Goal: Task Accomplishment & Management: Manage account settings

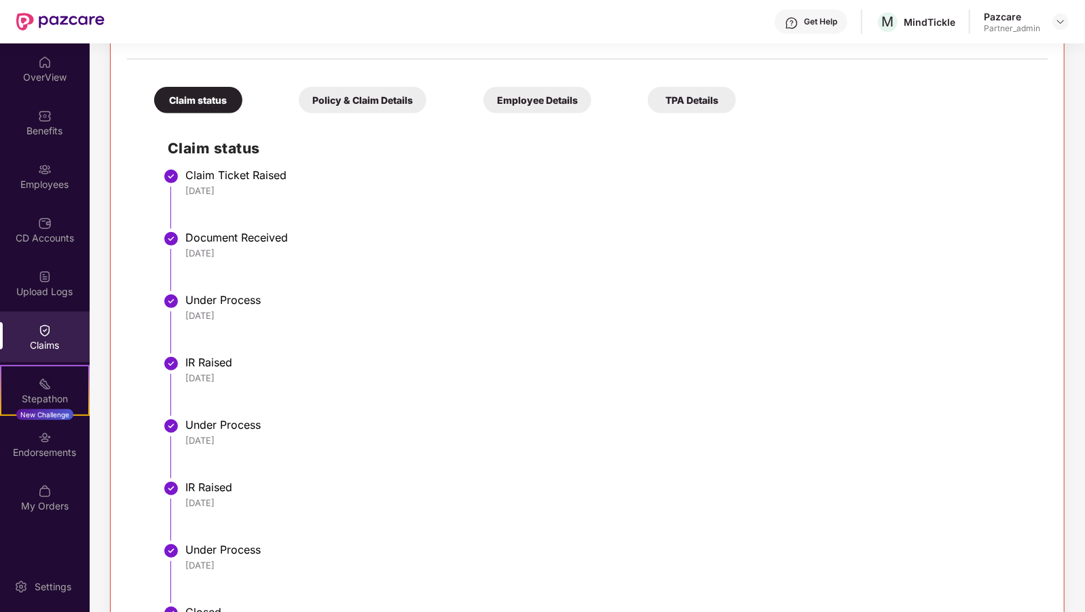
scroll to position [344, 0]
click at [1060, 26] on img at bounding box center [1060, 21] width 11 height 11
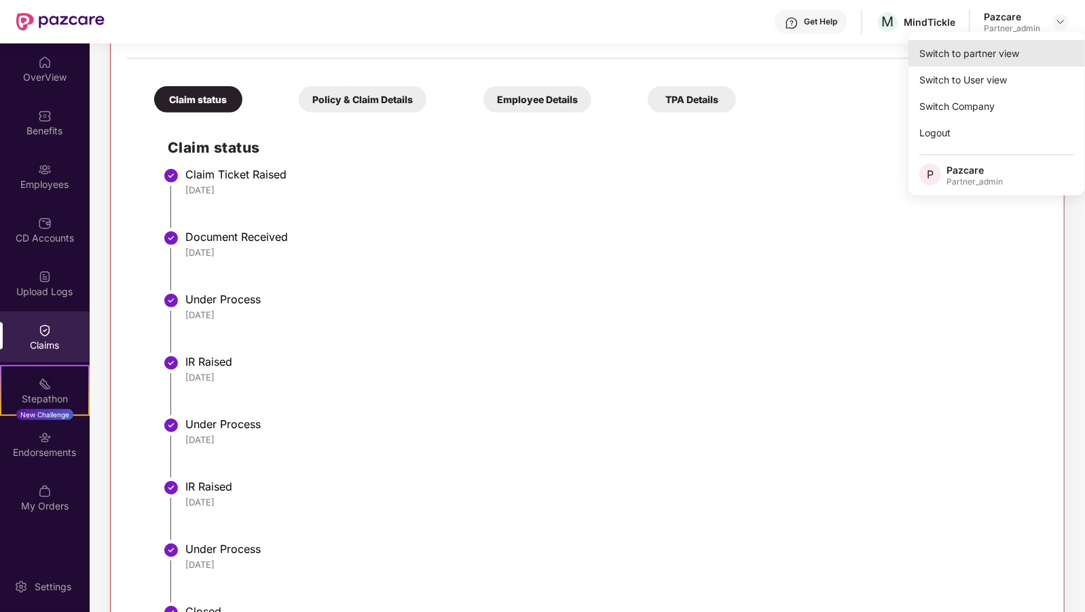
click at [957, 62] on div "Switch to partner view" at bounding box center [996, 53] width 177 height 26
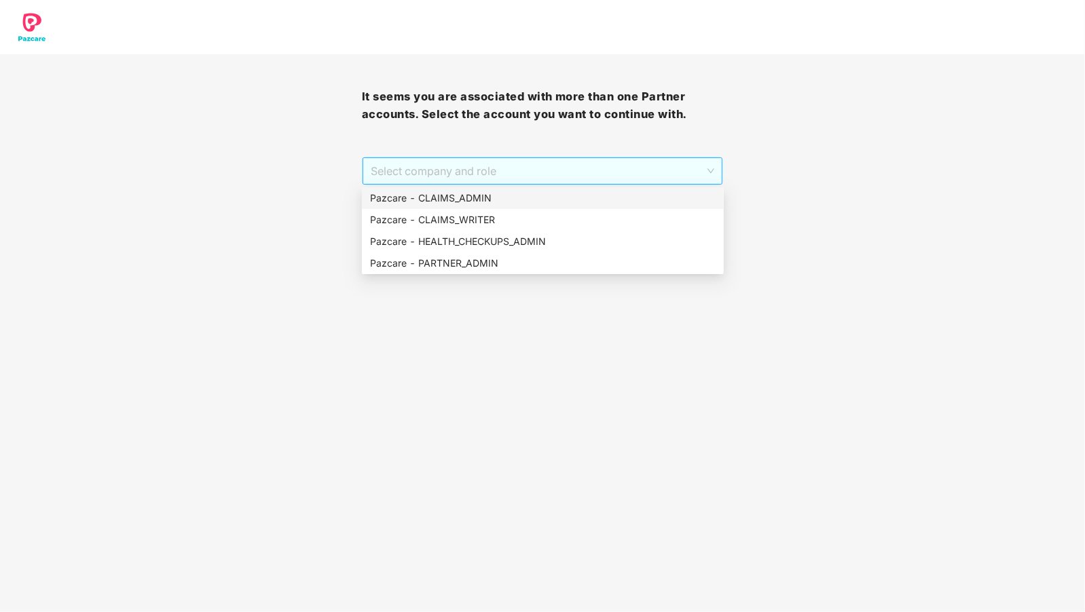
click at [545, 176] on span "Select company and role" at bounding box center [543, 171] width 344 height 26
click at [496, 196] on div "Pazcare - CLAIMS_ADMIN" at bounding box center [543, 198] width 346 height 15
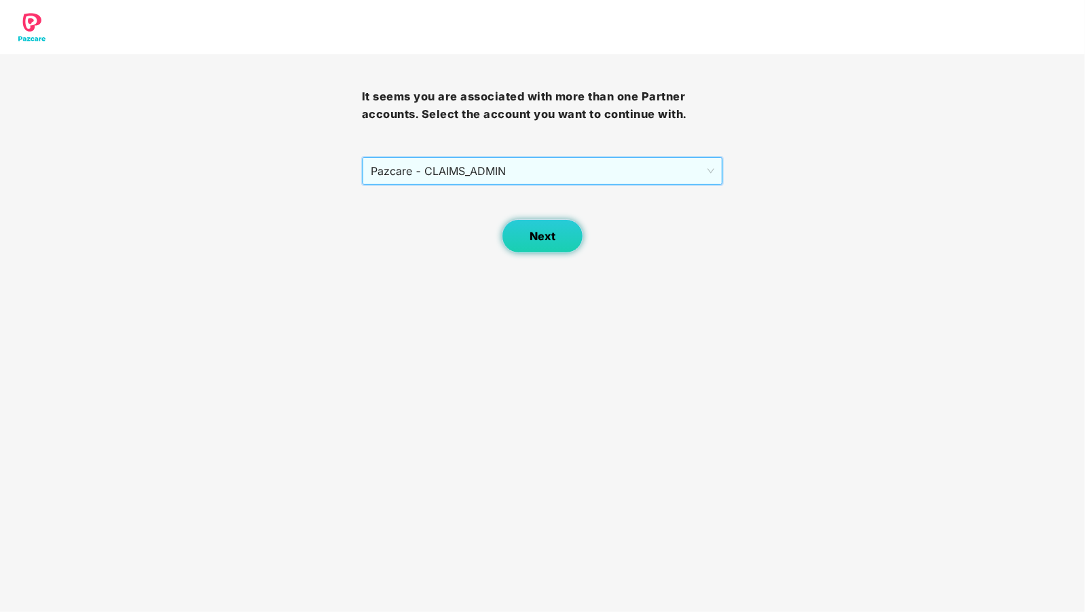
click at [527, 228] on button "Next" at bounding box center [542, 236] width 81 height 34
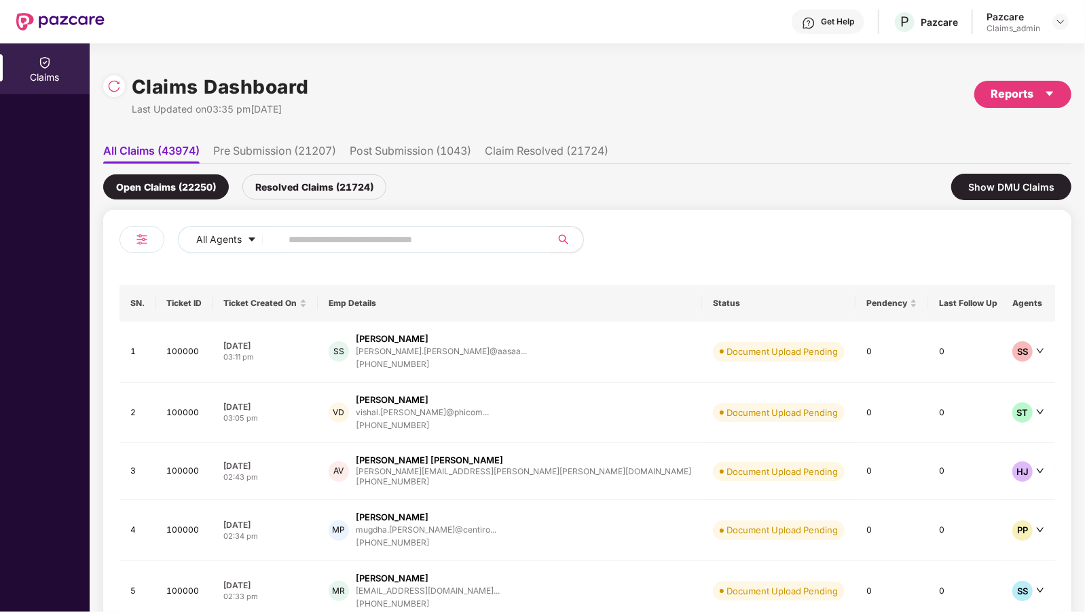
click at [327, 156] on li "Pre Submission (21207)" at bounding box center [274, 154] width 123 height 20
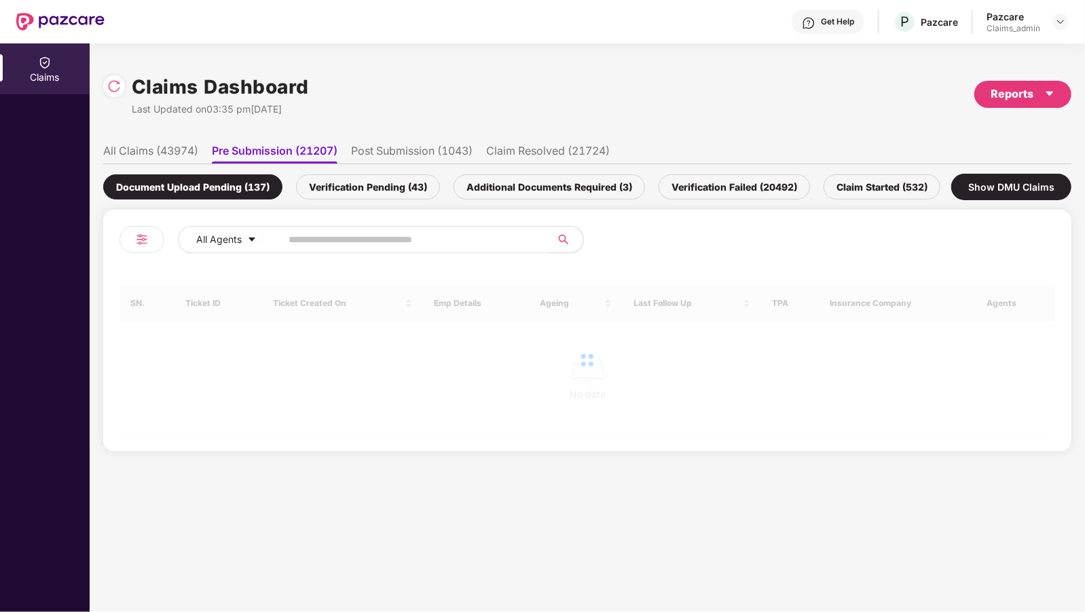
click at [435, 143] on ul "All Claims (43974) Pre Submission (21207) Post Submission (1043) Claim Resolved…" at bounding box center [587, 150] width 968 height 27
click at [427, 151] on li "Post Submission (1043)" at bounding box center [412, 154] width 122 height 20
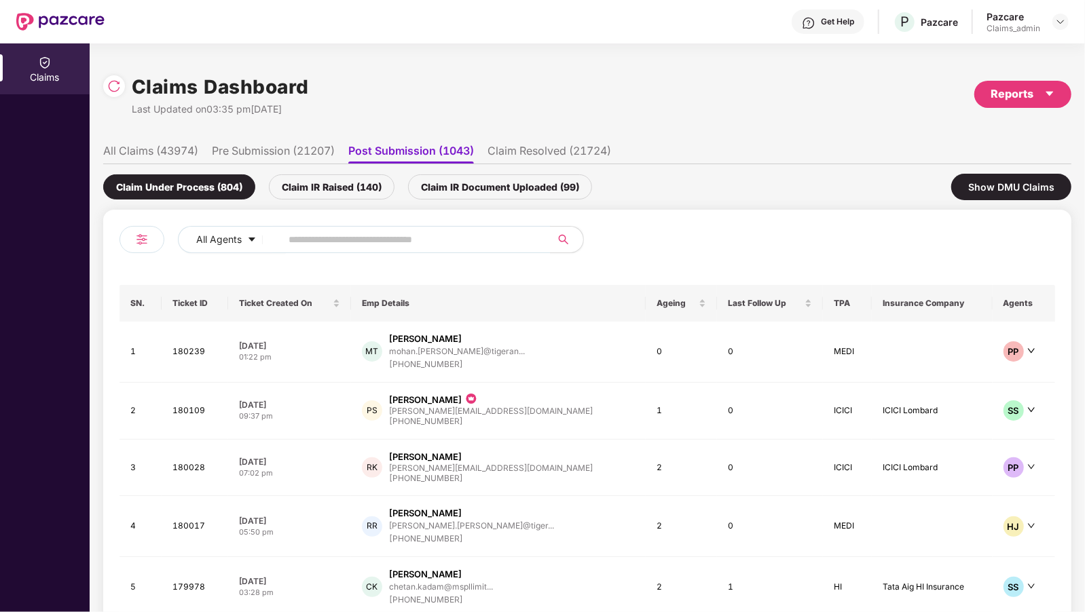
click at [545, 157] on li "Claim Resolved (21724)" at bounding box center [550, 154] width 124 height 20
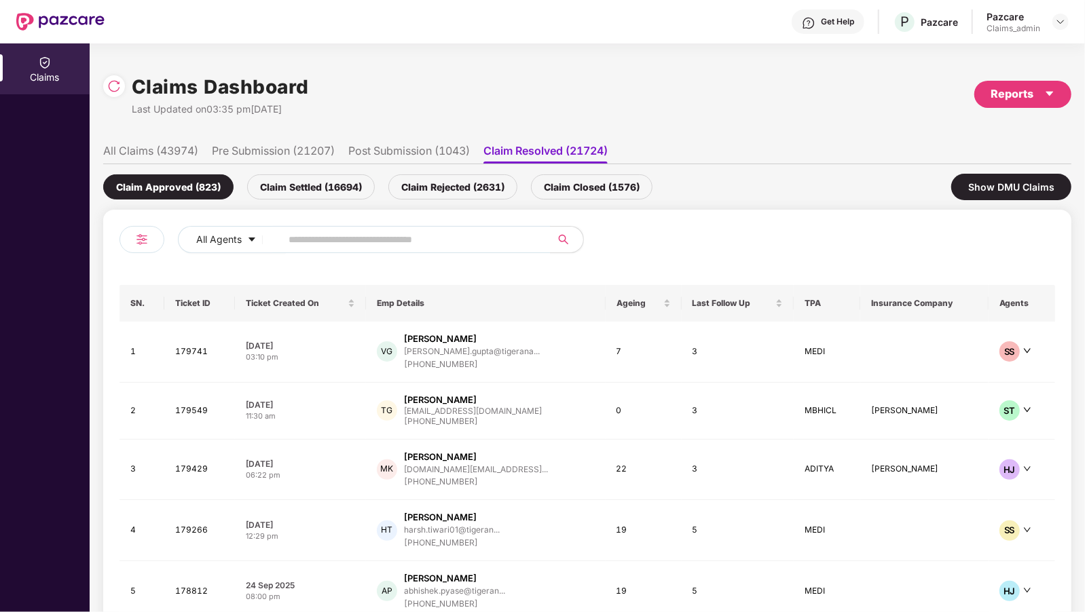
click at [556, 170] on div "Claim Approved (823) Claim Settled (16694) Claim Rejected (2631) Claim Closed (…" at bounding box center [587, 186] width 968 height 45
click at [553, 183] on div "Claim Closed (1576)" at bounding box center [592, 187] width 122 height 25
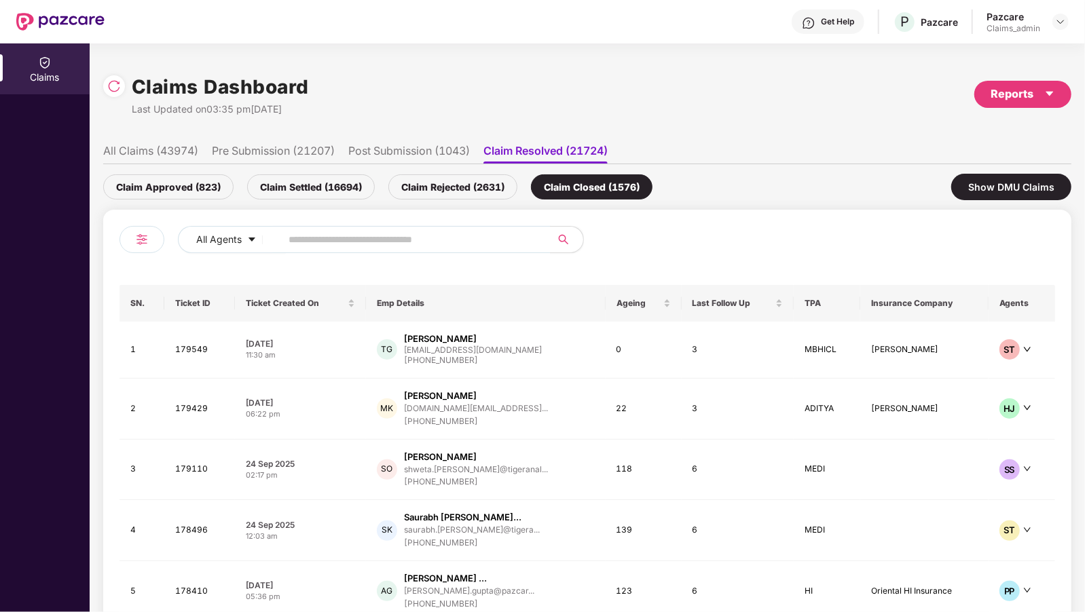
scroll to position [84, 0]
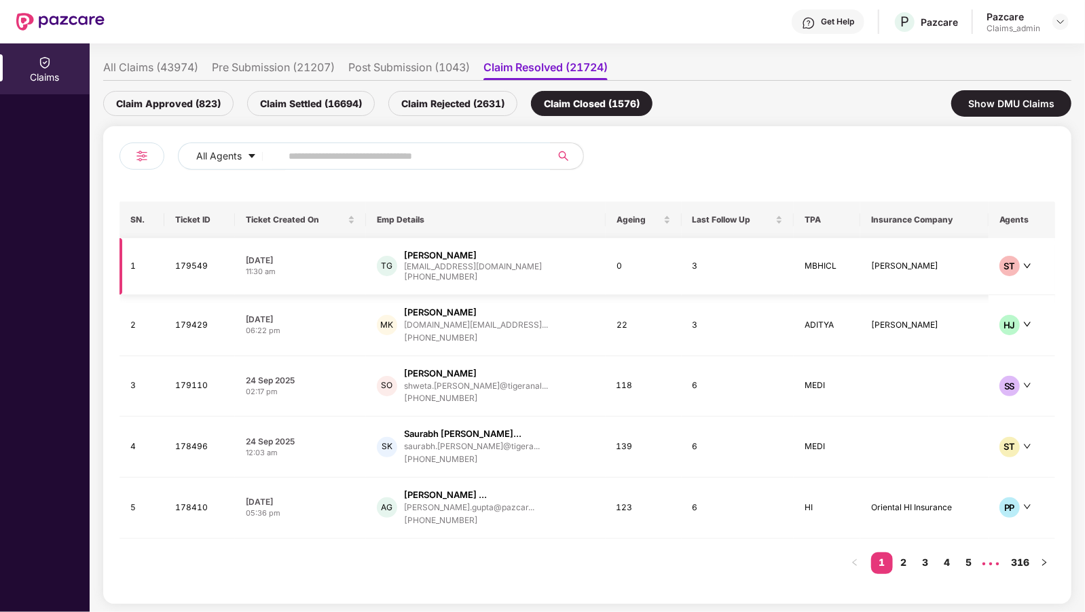
click at [465, 249] on div "[PERSON_NAME]" at bounding box center [473, 255] width 138 height 13
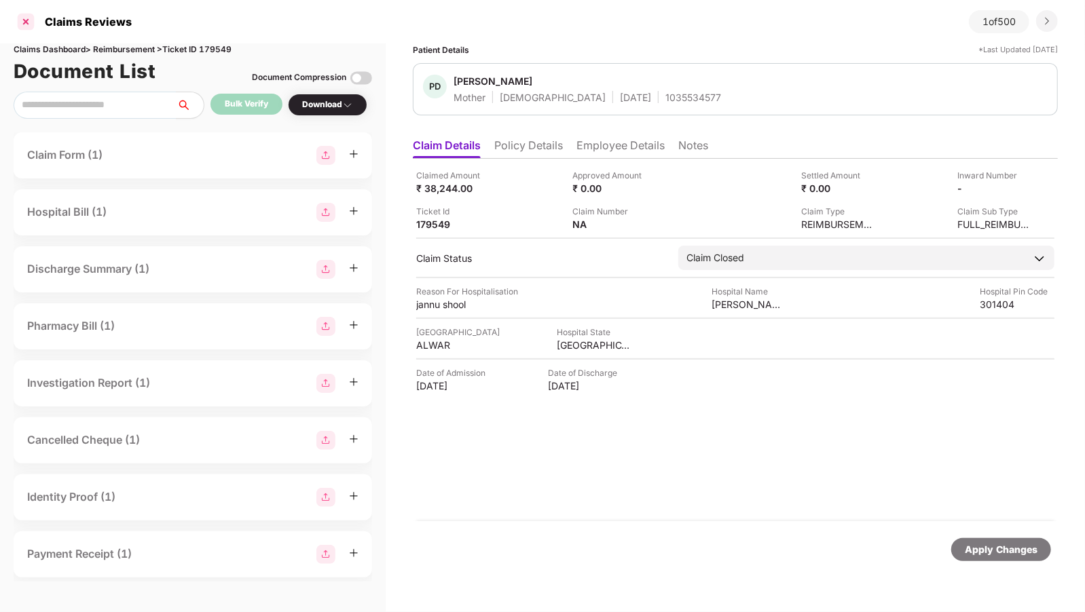
click at [24, 20] on div at bounding box center [26, 22] width 22 height 22
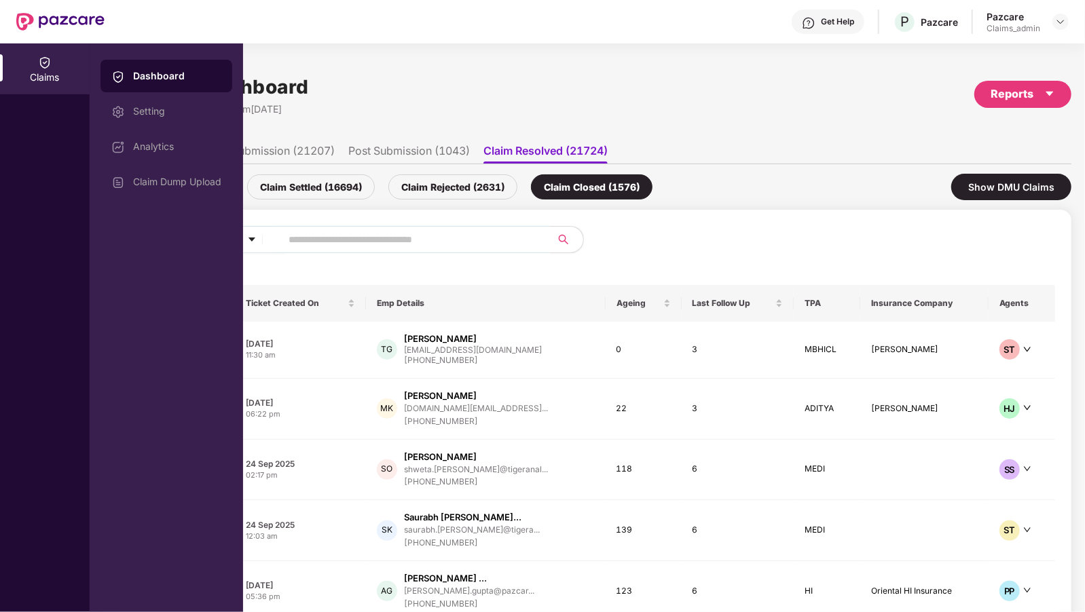
click at [468, 201] on div "Claim Approved (823) Claim Settled (16694) Claim Rejected (2631) Claim Closed (…" at bounding box center [587, 186] width 968 height 45
click at [478, 183] on div "Claim Rejected (2631)" at bounding box center [452, 187] width 129 height 25
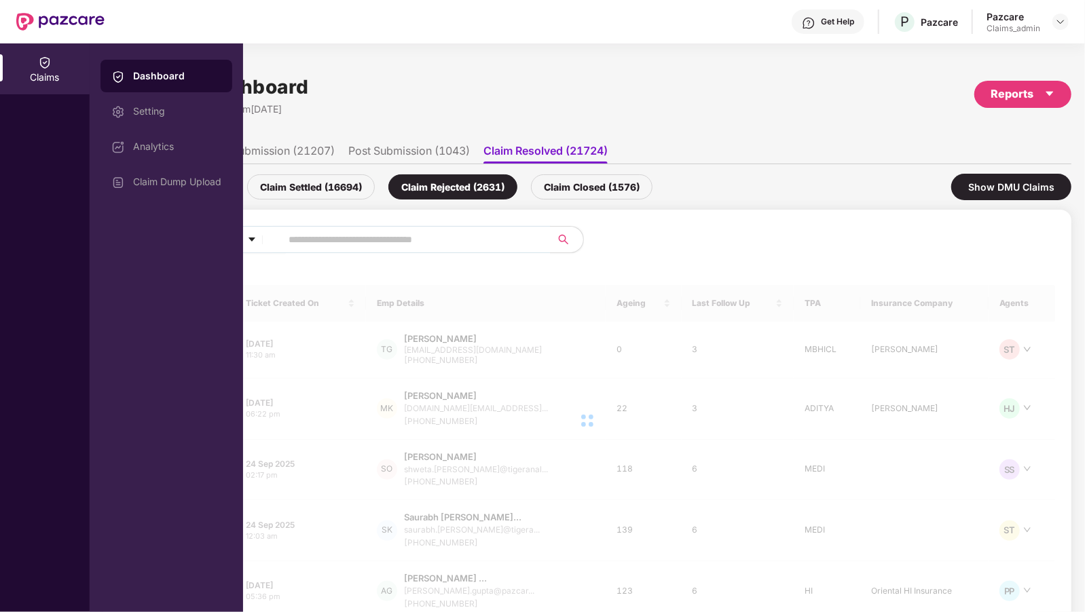
click at [588, 185] on div "Claim Closed (1576)" at bounding box center [592, 187] width 122 height 25
